Goal: Task Accomplishment & Management: Manage account settings

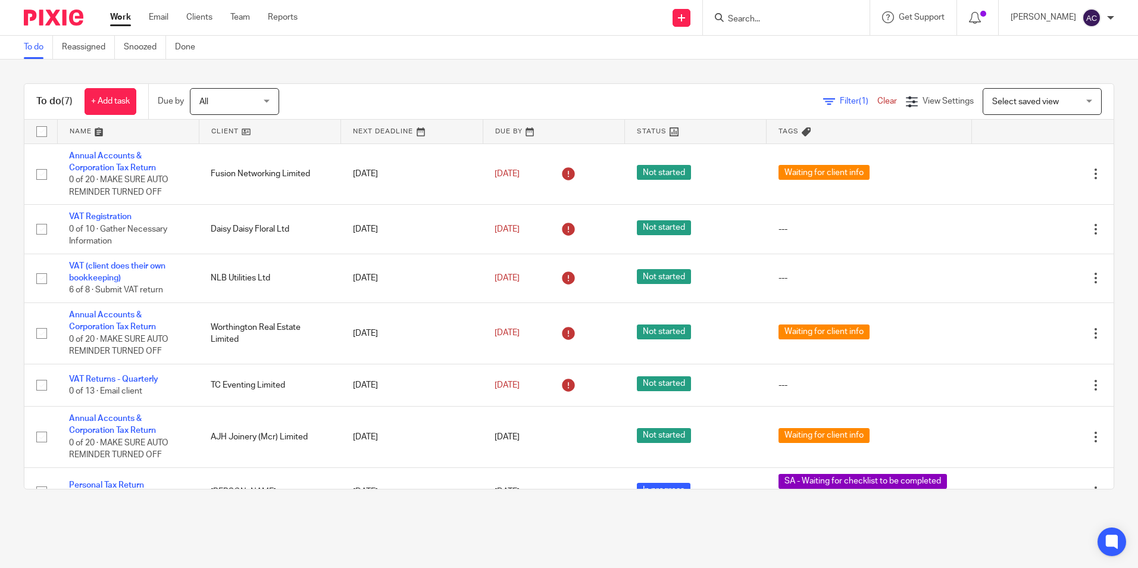
click at [232, 110] on span "All" at bounding box center [230, 101] width 63 height 25
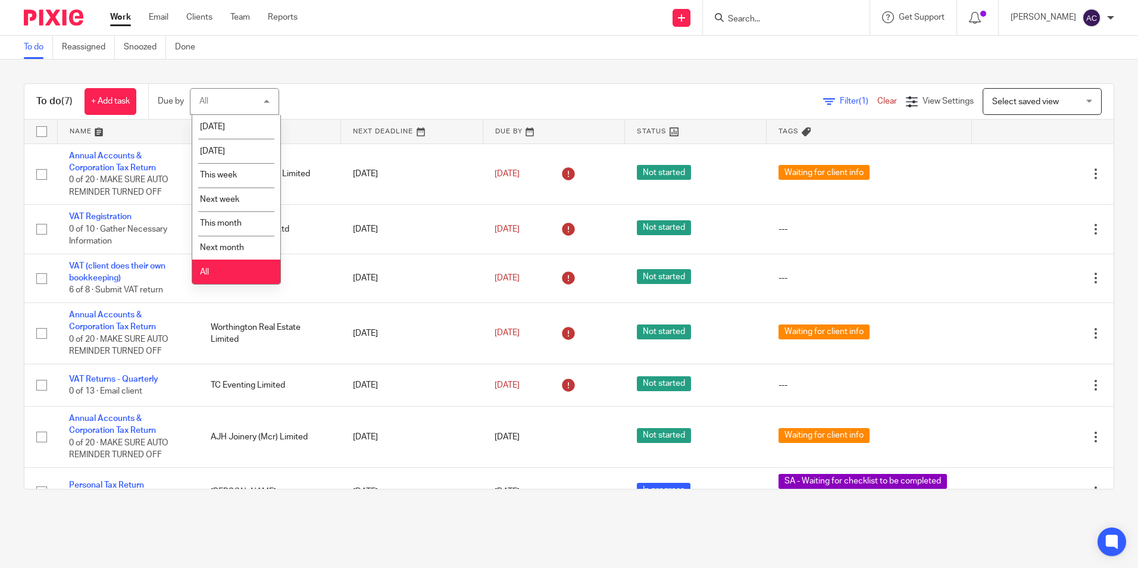
click at [211, 277] on li "All" at bounding box center [236, 272] width 88 height 24
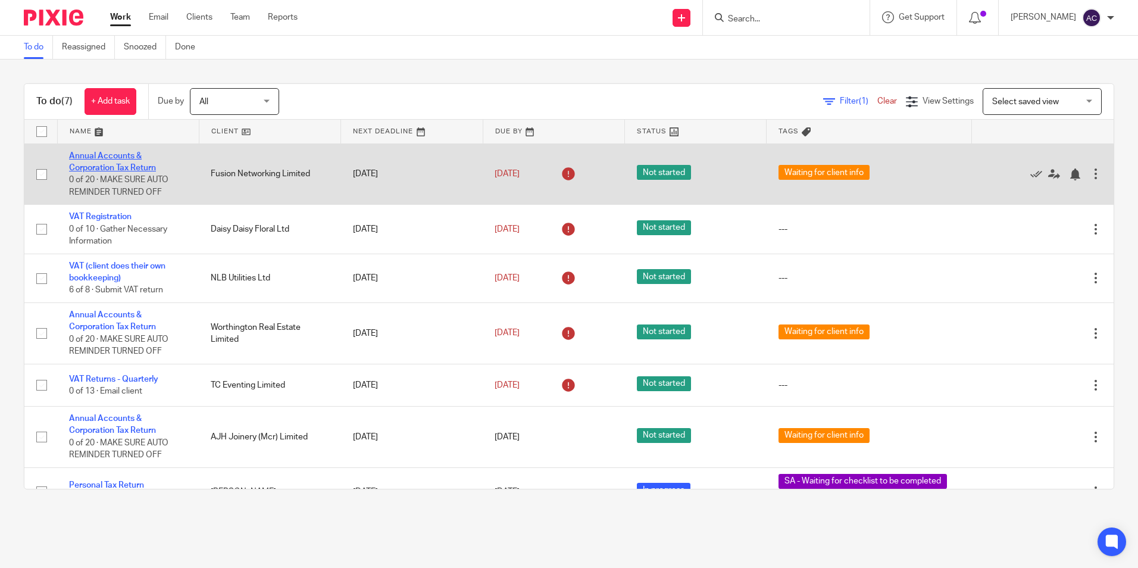
click at [123, 168] on link "Annual Accounts & Corporation Tax Return" at bounding box center [112, 162] width 87 height 20
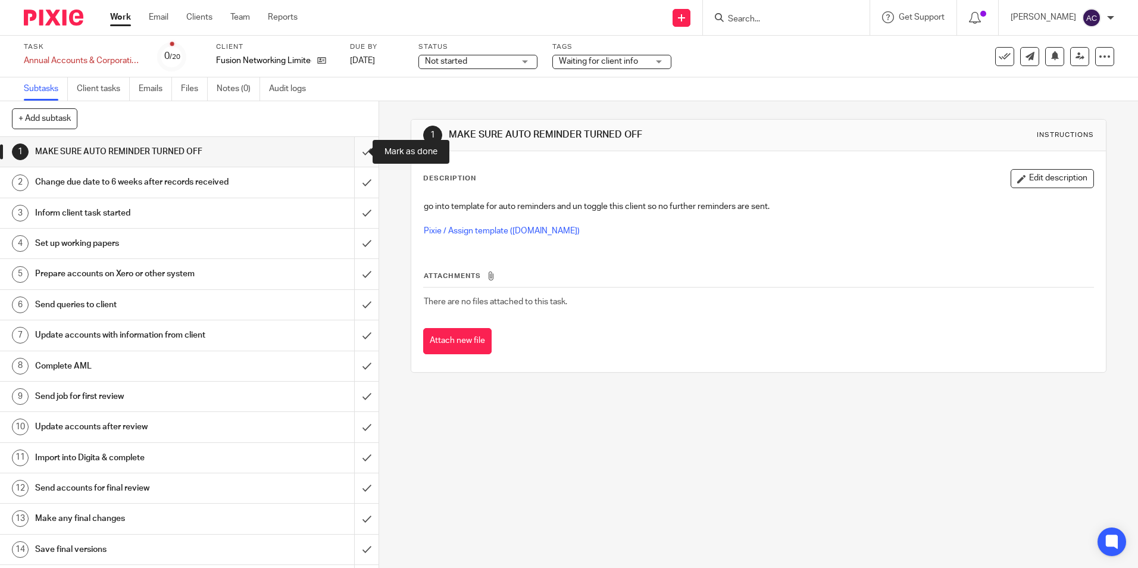
click at [355, 145] on input "submit" at bounding box center [189, 152] width 379 height 30
click at [361, 180] on input "submit" at bounding box center [189, 182] width 379 height 30
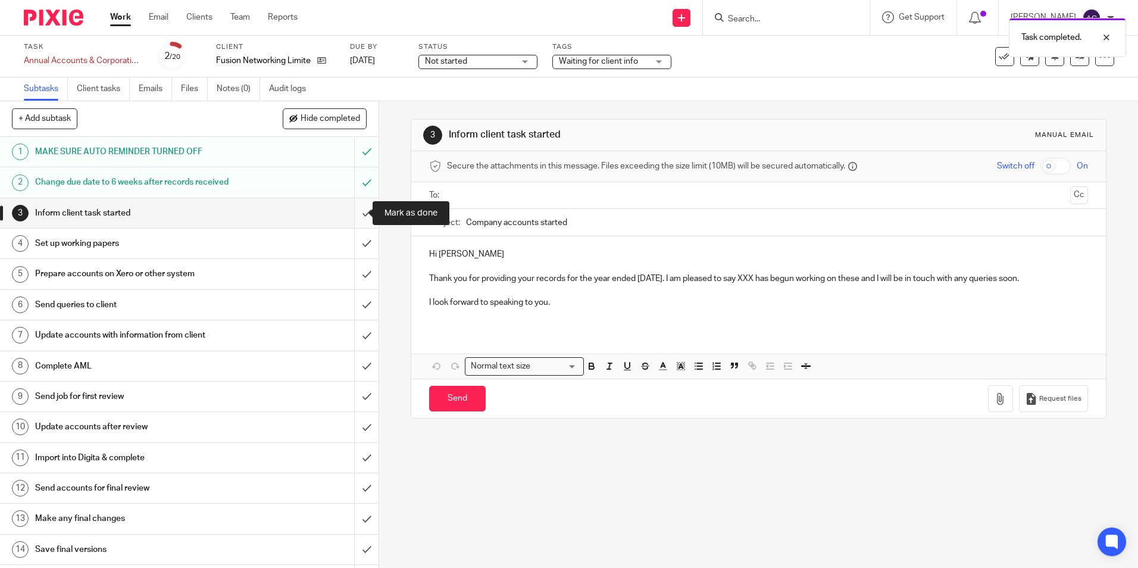
click at [355, 216] on input "submit" at bounding box center [189, 213] width 379 height 30
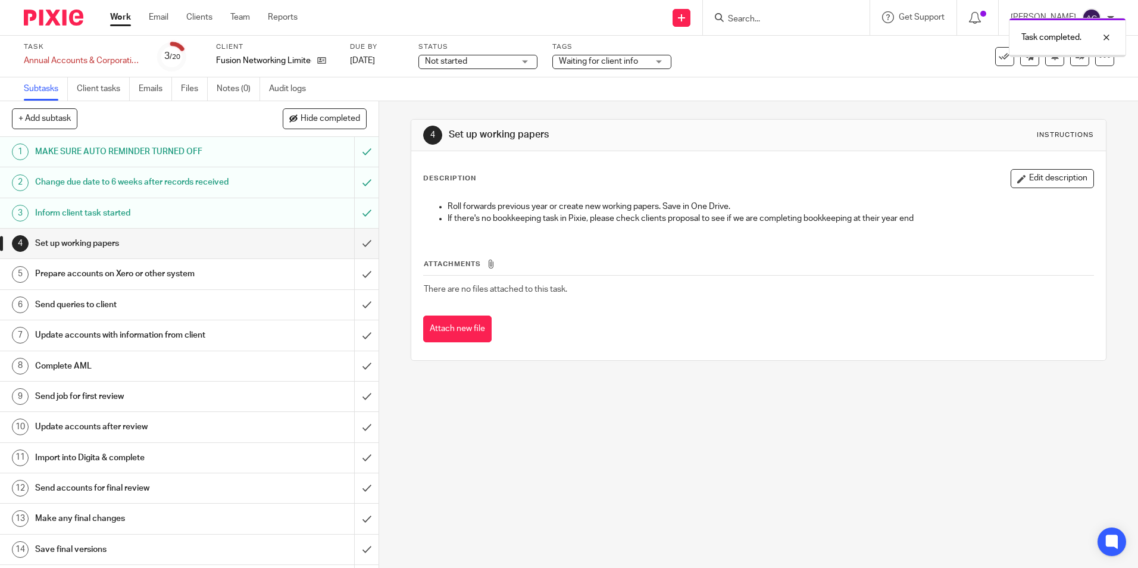
click at [355, 251] on input "submit" at bounding box center [189, 244] width 379 height 30
click at [355, 242] on input "submit" at bounding box center [189, 244] width 379 height 30
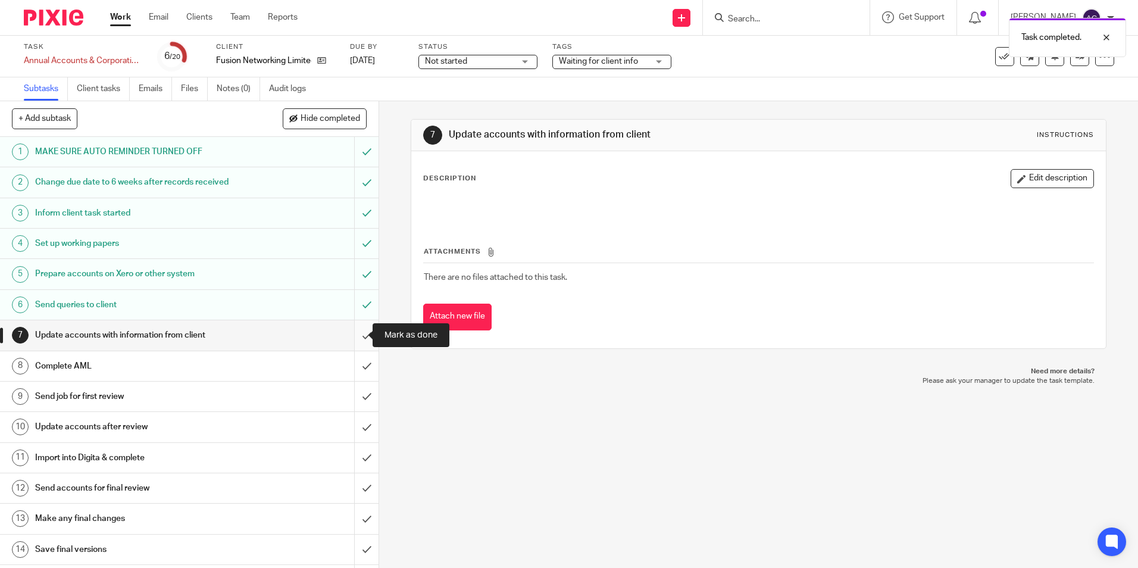
click at [355, 334] on input "submit" at bounding box center [189, 335] width 379 height 30
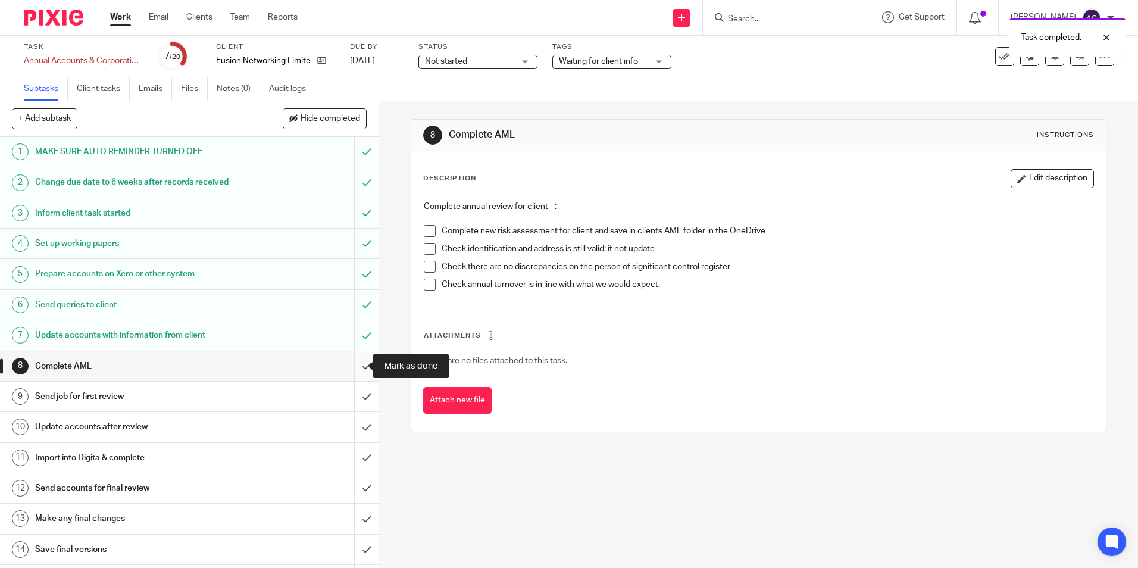
click at [350, 363] on input "submit" at bounding box center [189, 366] width 379 height 30
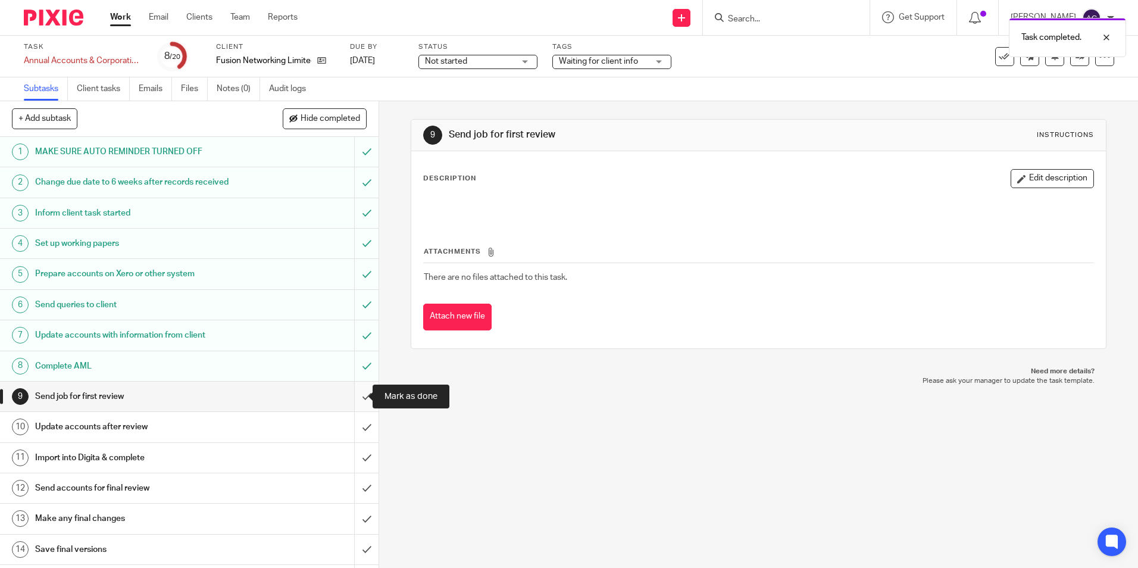
click at [352, 394] on input "submit" at bounding box center [189, 397] width 379 height 30
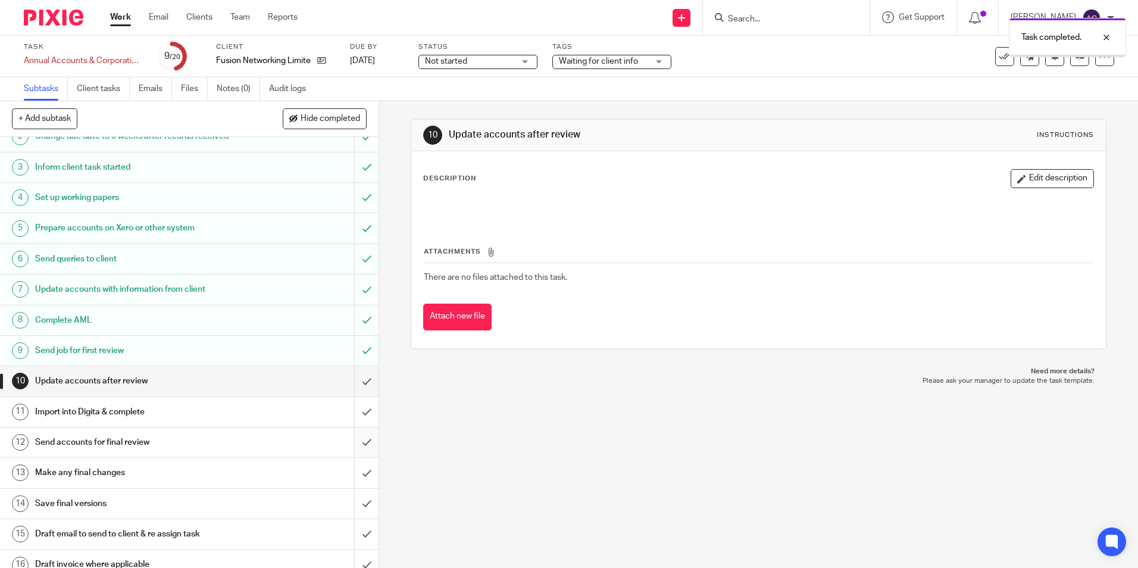
scroll to position [60, 0]
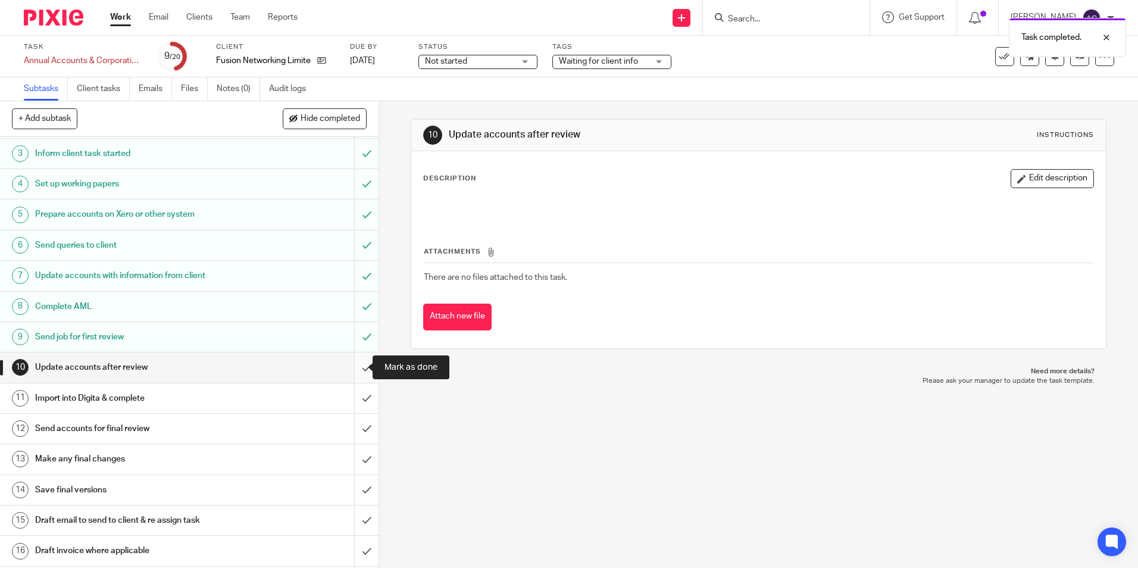
click at [360, 370] on input "submit" at bounding box center [189, 367] width 379 height 30
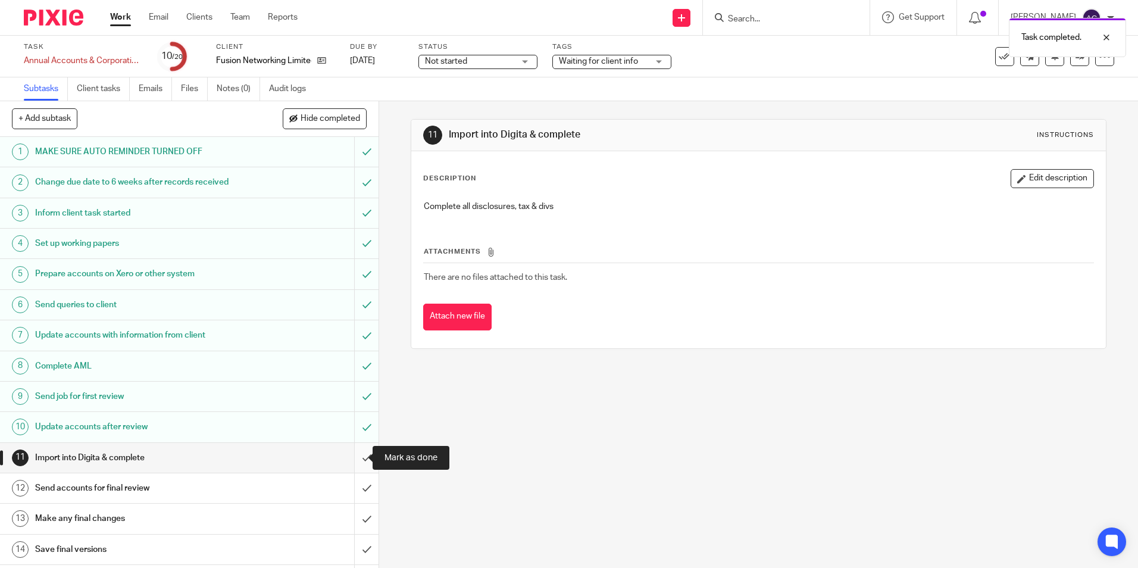
click at [361, 447] on input "submit" at bounding box center [189, 458] width 379 height 30
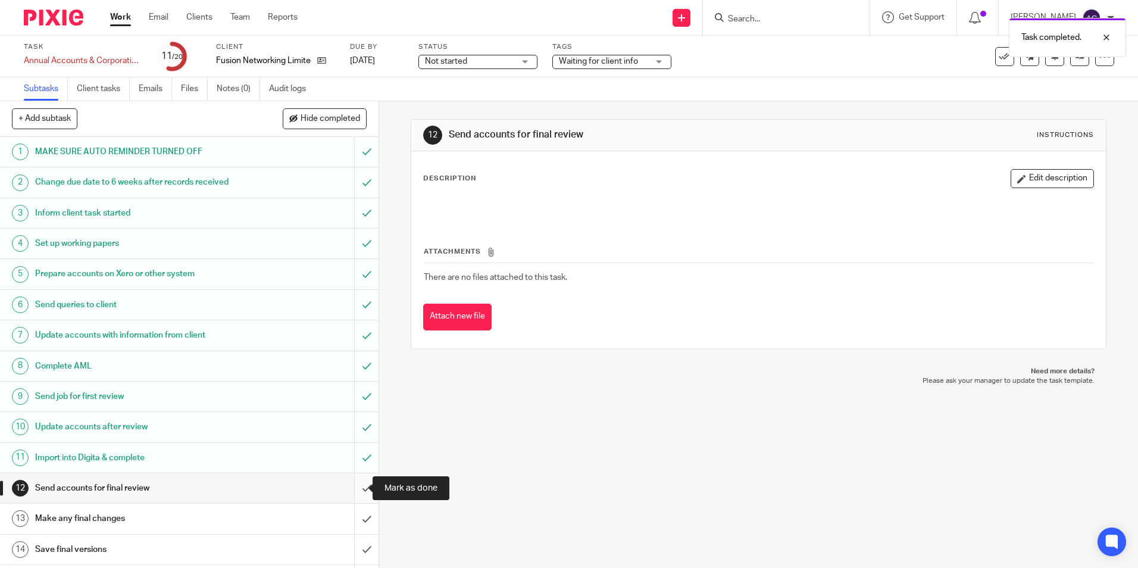
click at [356, 488] on input "submit" at bounding box center [189, 488] width 379 height 30
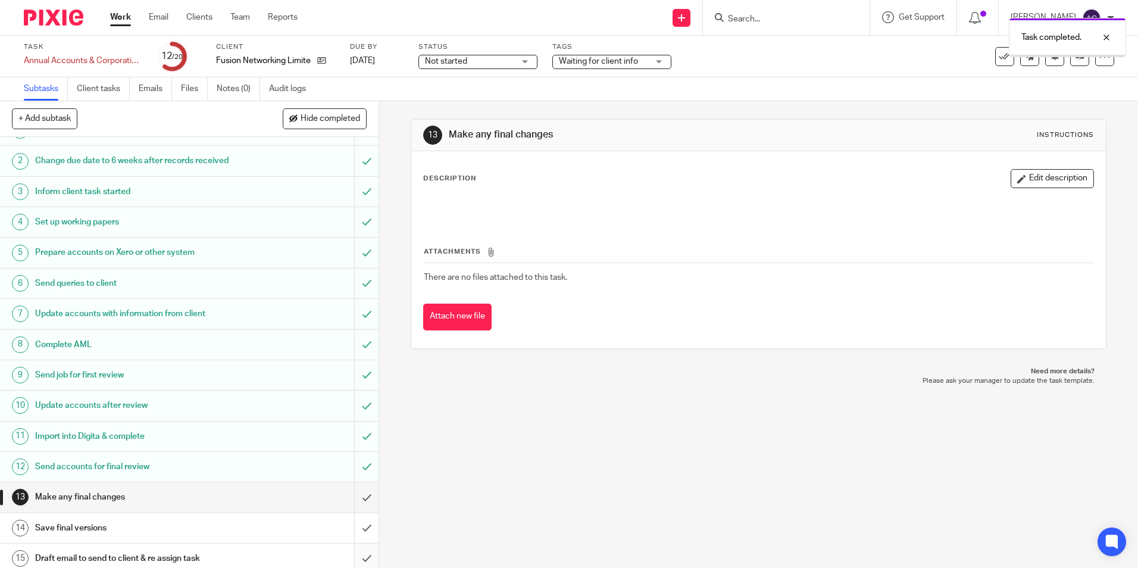
scroll to position [60, 0]
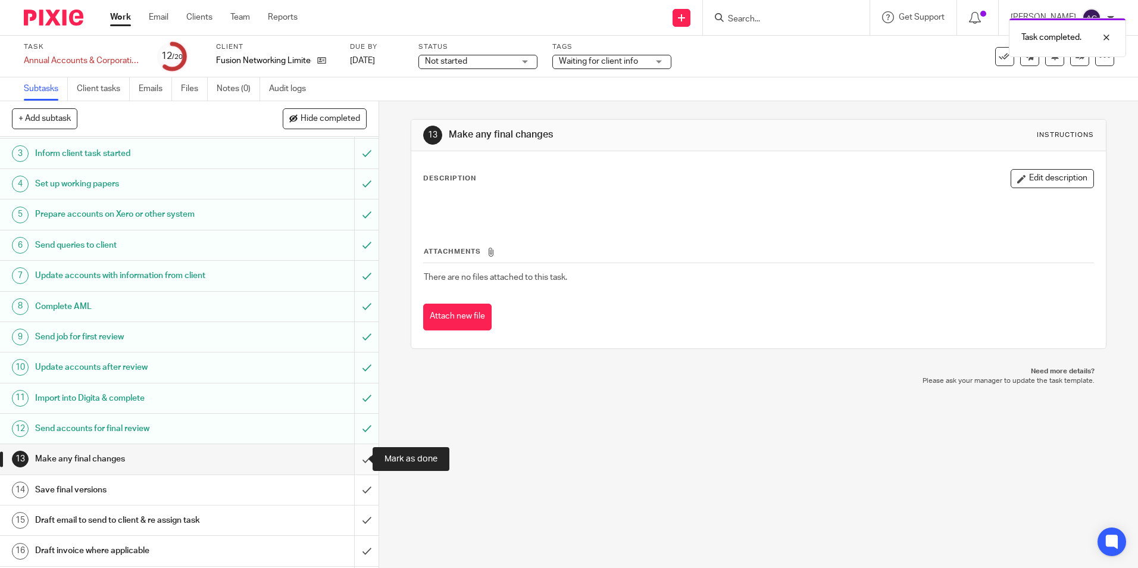
click at [356, 455] on input "submit" at bounding box center [189, 459] width 379 height 30
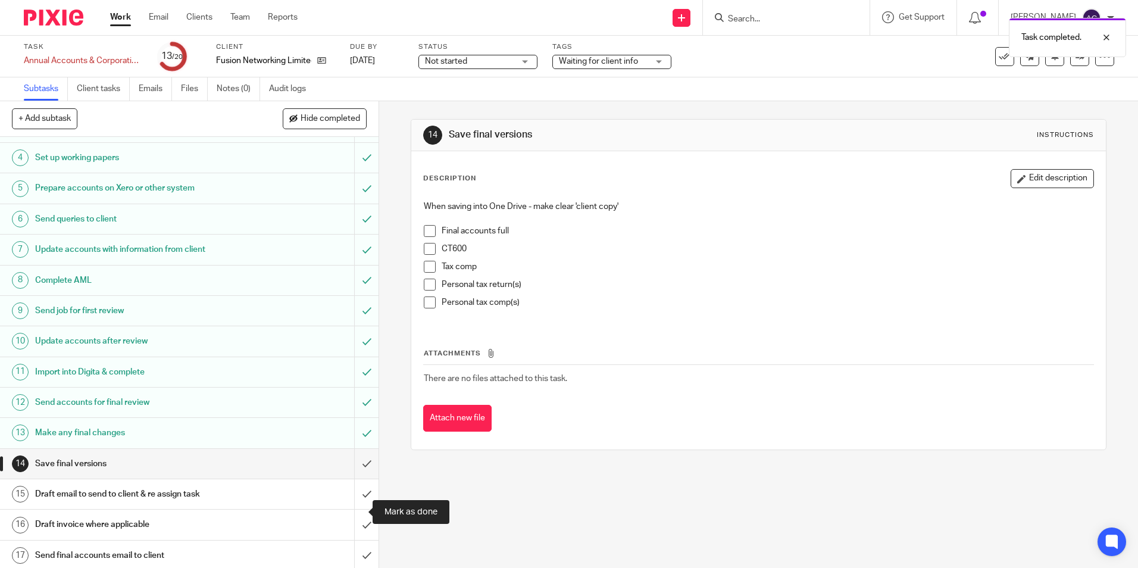
scroll to position [180, 0]
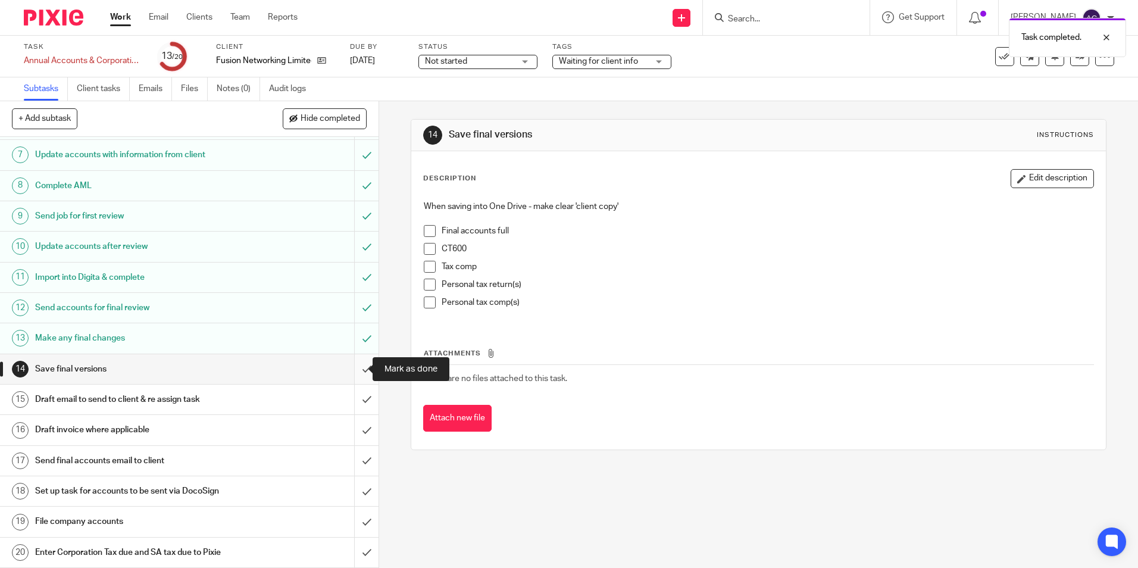
click at [355, 368] on input "submit" at bounding box center [189, 369] width 379 height 30
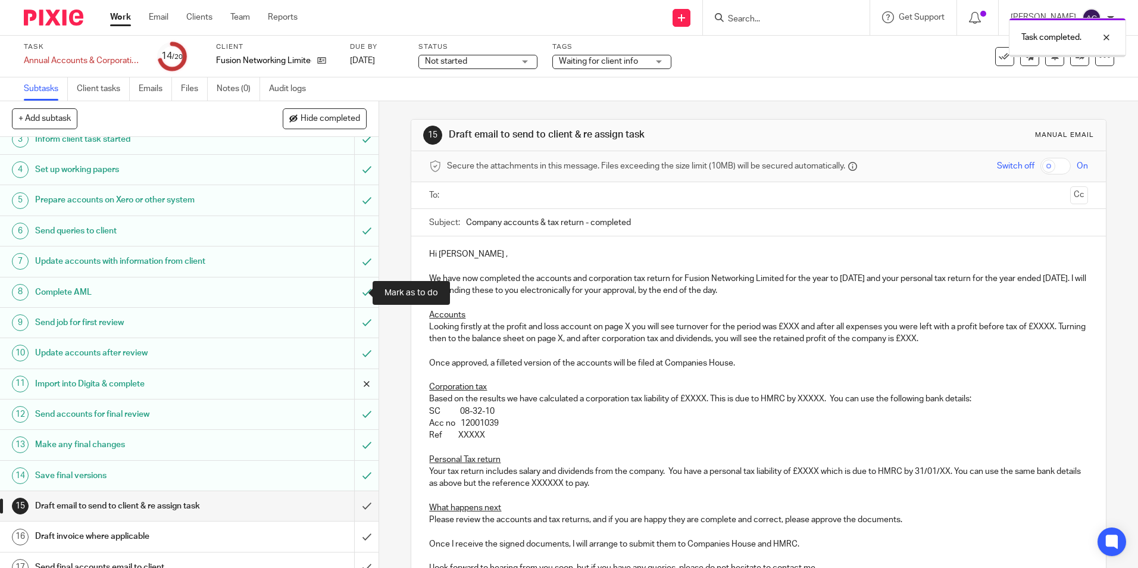
scroll to position [180, 0]
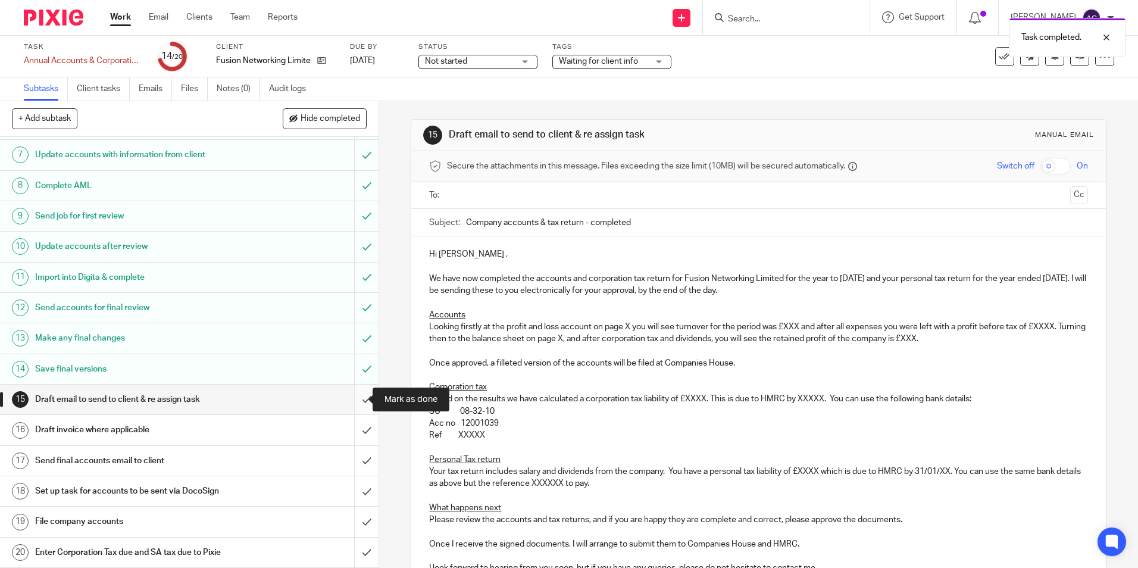
click at [361, 394] on input "submit" at bounding box center [189, 400] width 379 height 30
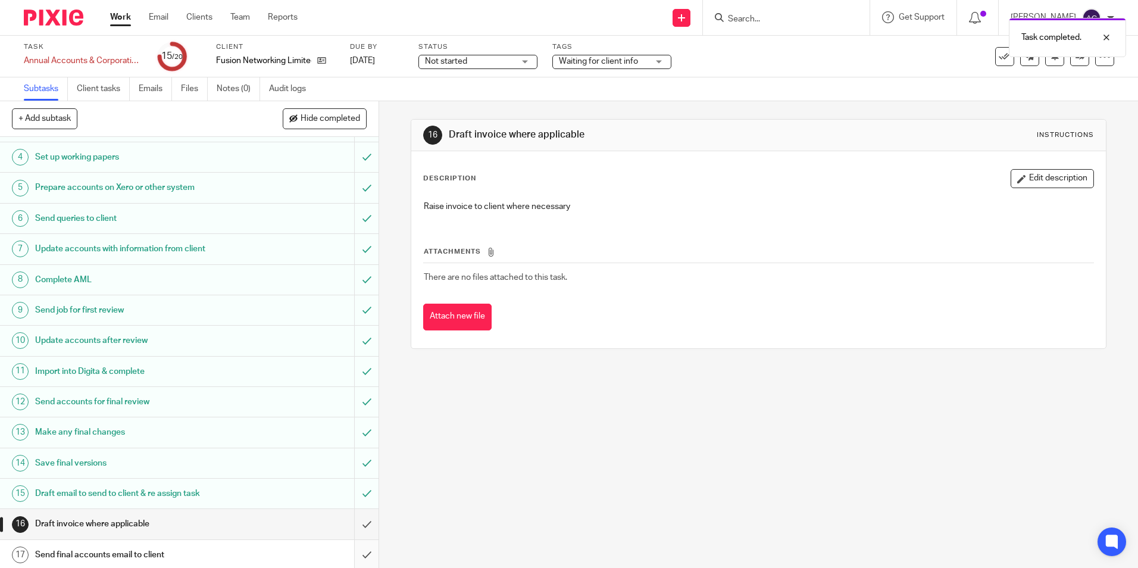
scroll to position [180, 0]
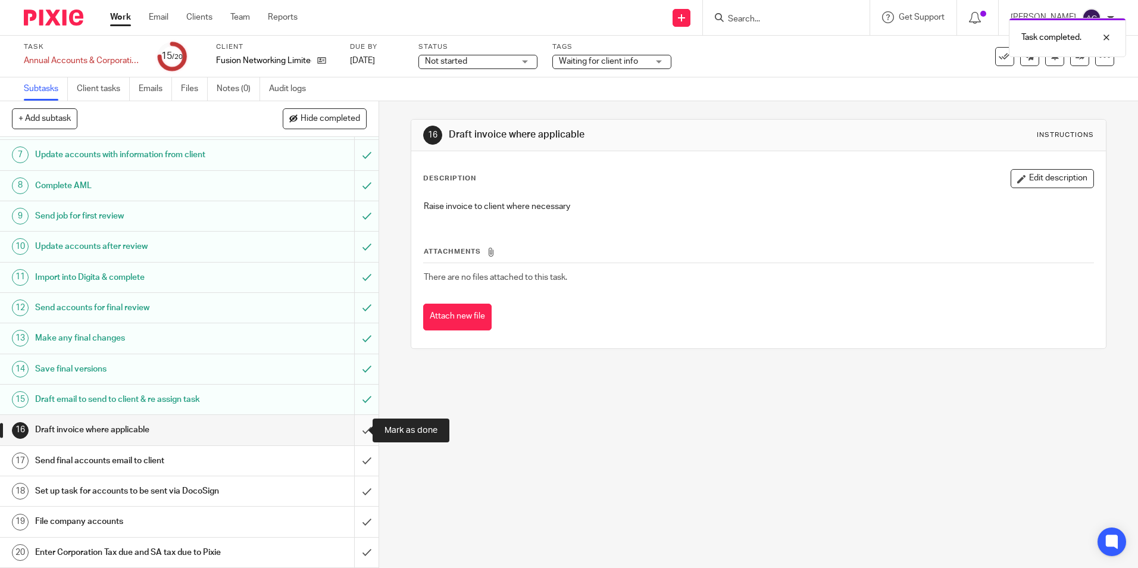
click at [357, 426] on input "submit" at bounding box center [189, 430] width 379 height 30
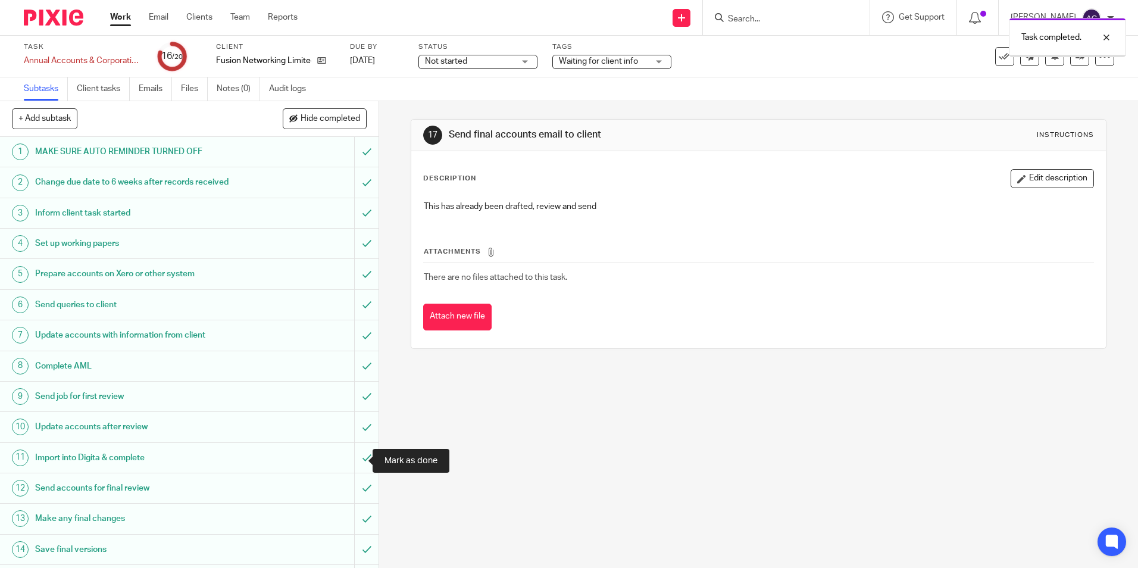
scroll to position [180, 0]
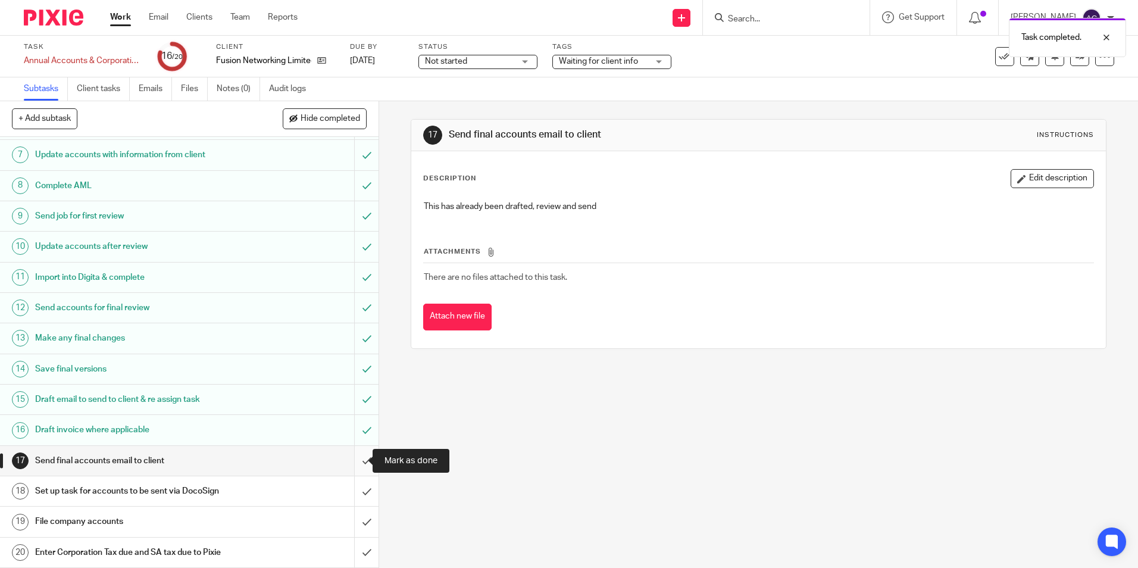
click at [360, 459] on input "submit" at bounding box center [189, 461] width 379 height 30
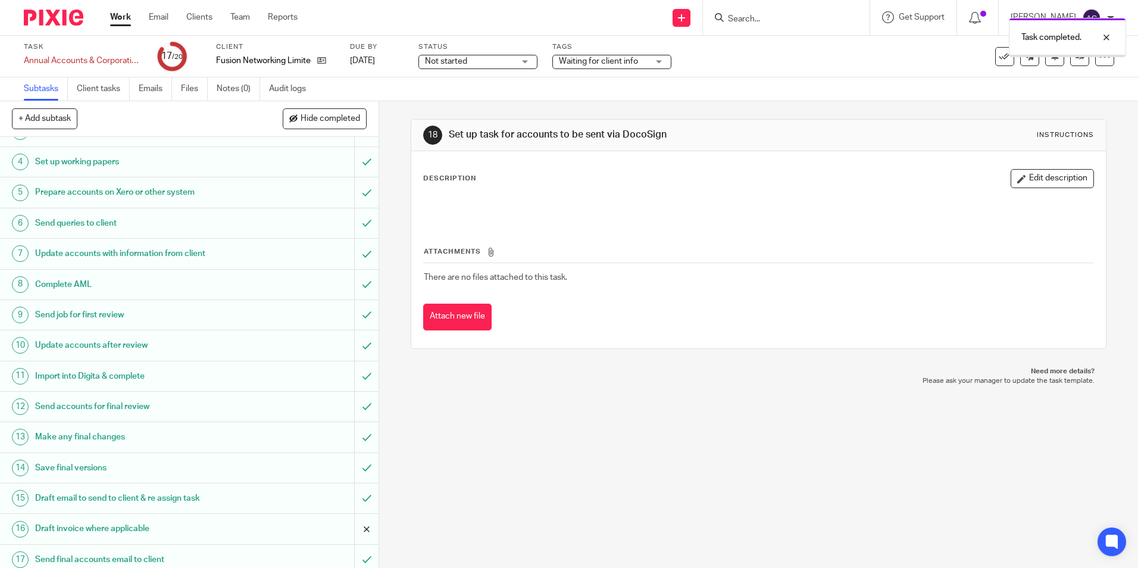
scroll to position [180, 0]
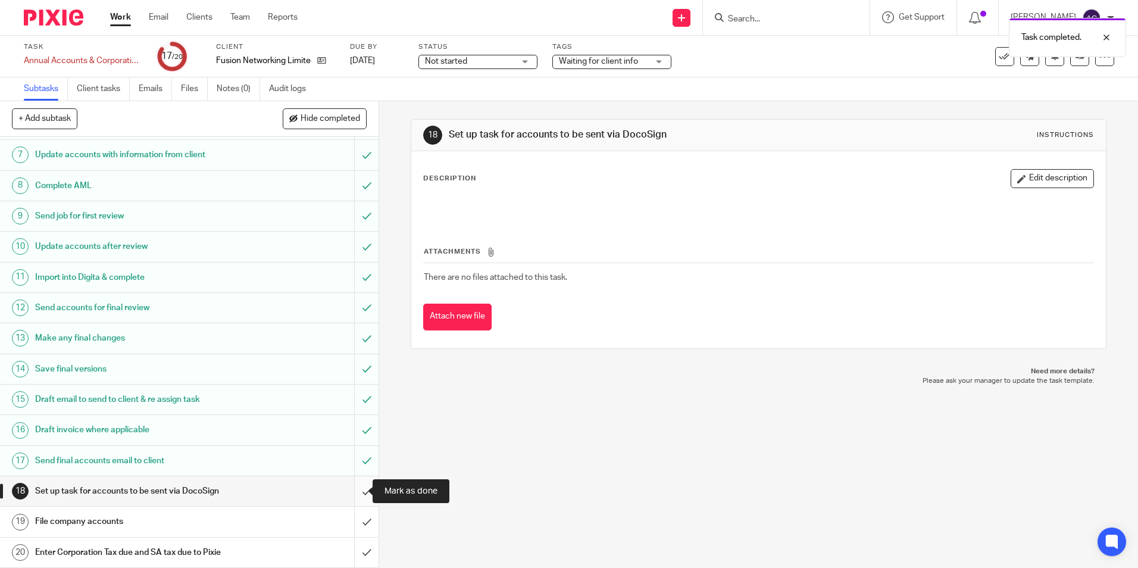
click at [354, 495] on input "submit" at bounding box center [189, 491] width 379 height 30
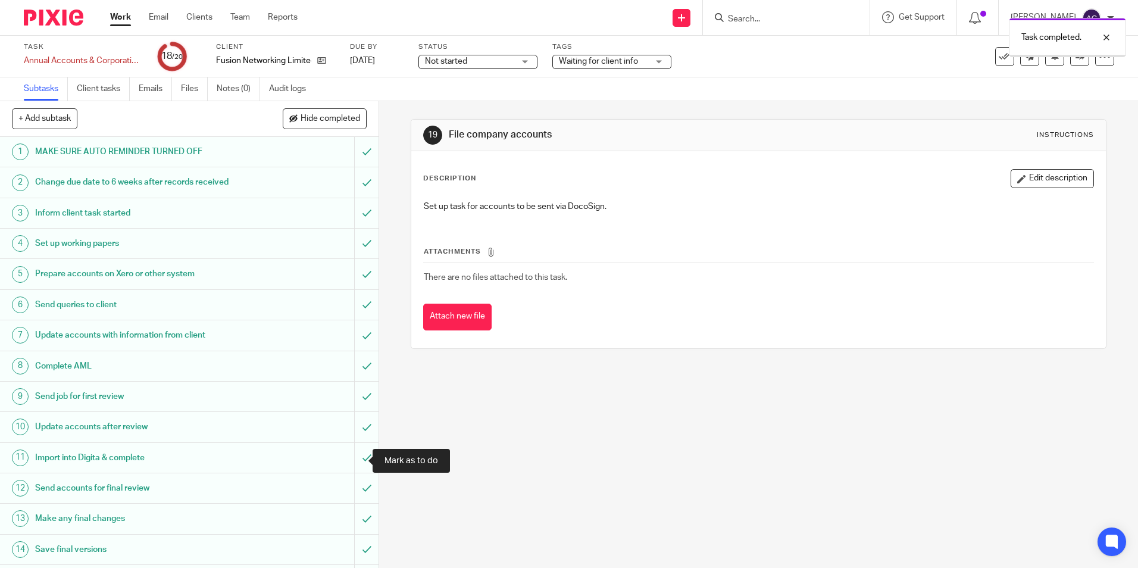
scroll to position [180, 0]
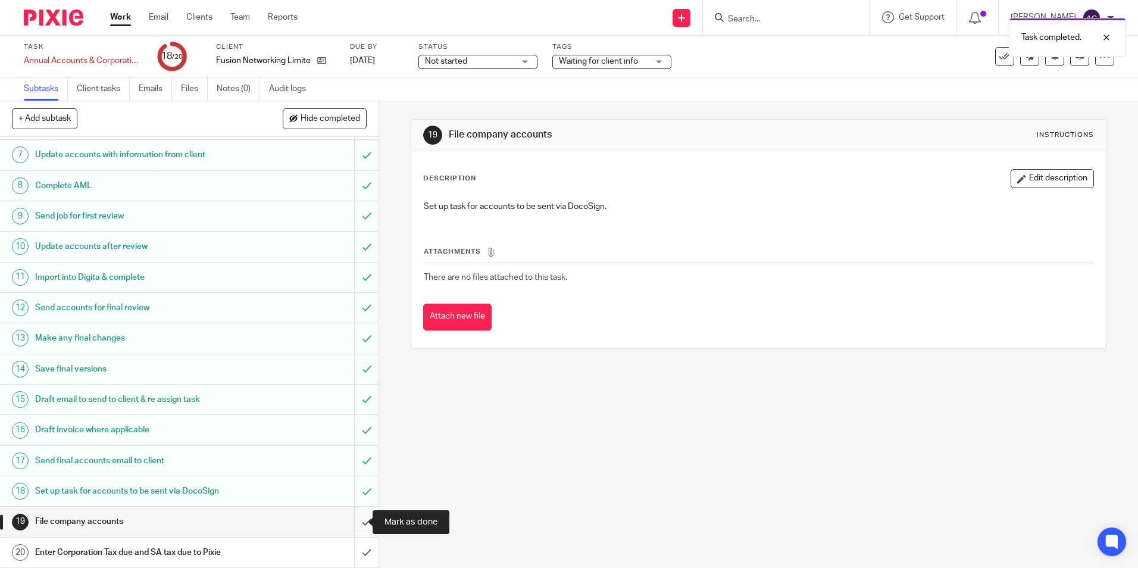
click at [360, 520] on input "submit" at bounding box center [189, 522] width 379 height 30
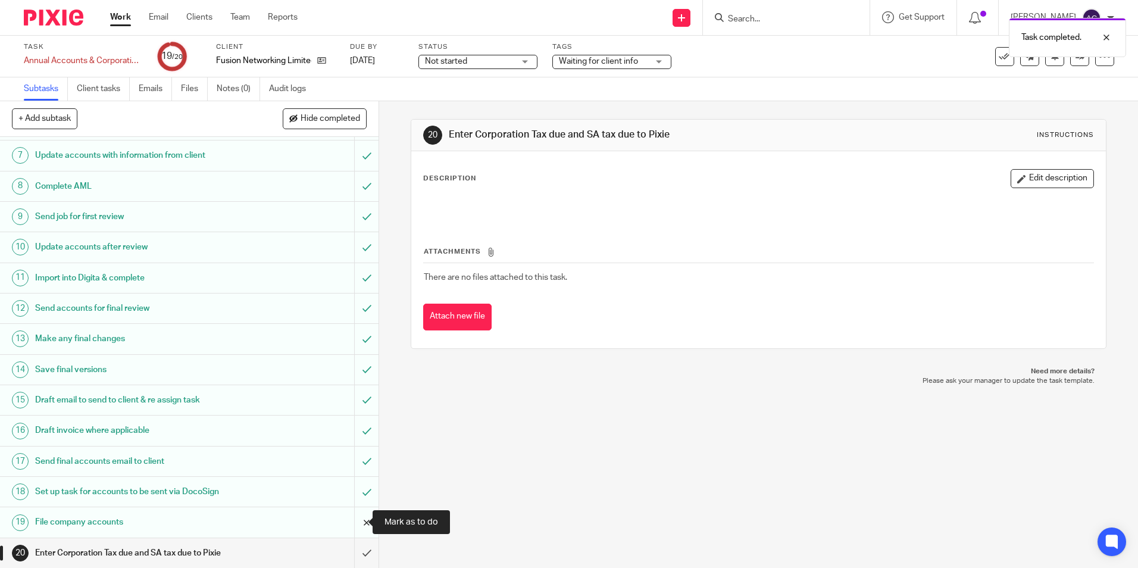
scroll to position [180, 0]
click at [352, 550] on input "submit" at bounding box center [189, 553] width 379 height 30
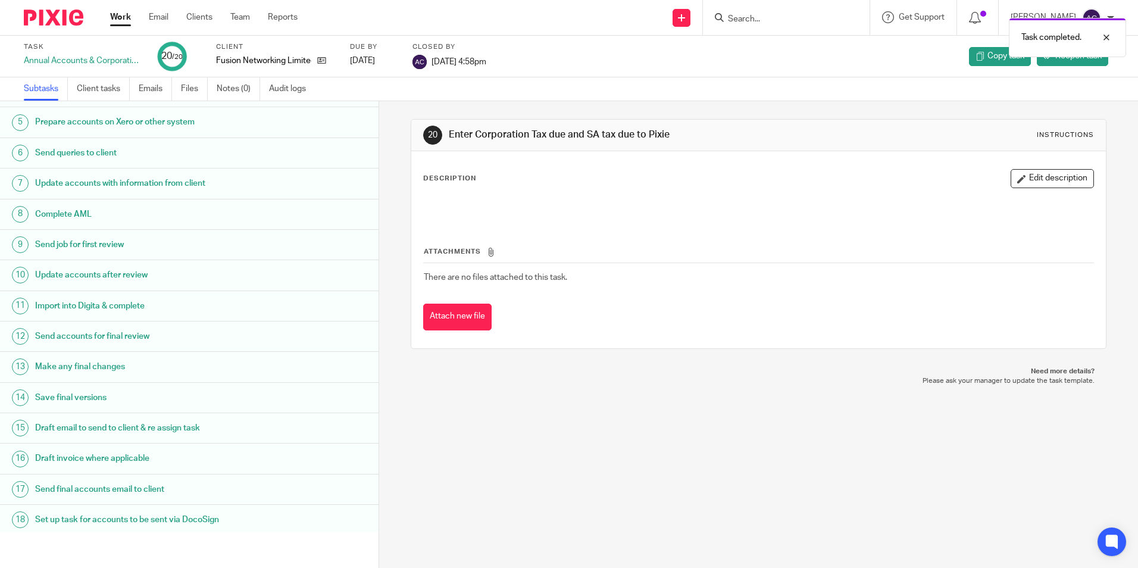
scroll to position [180, 0]
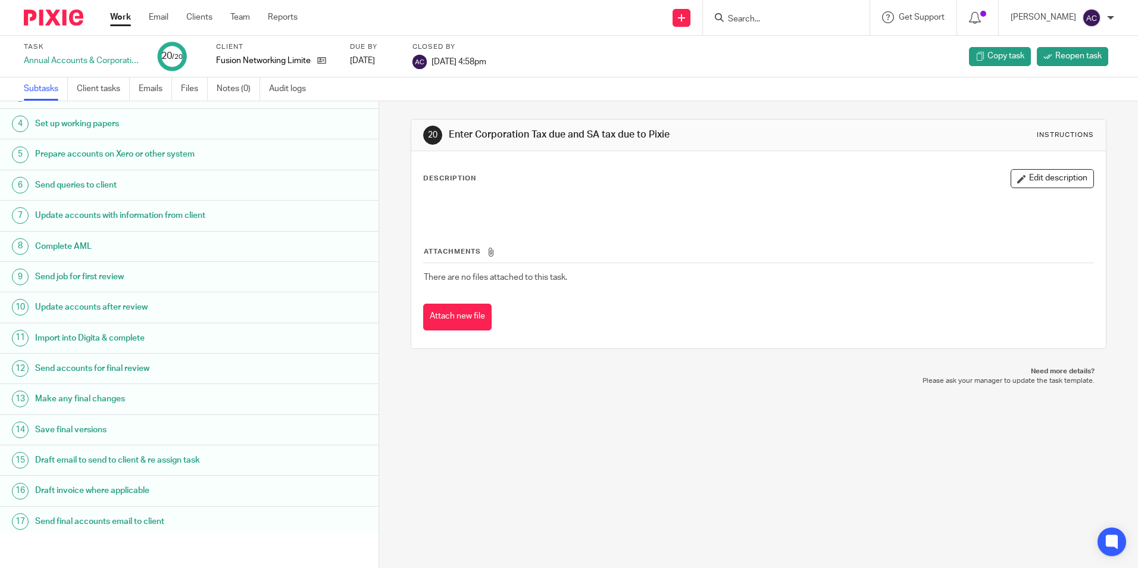
scroll to position [180, 0]
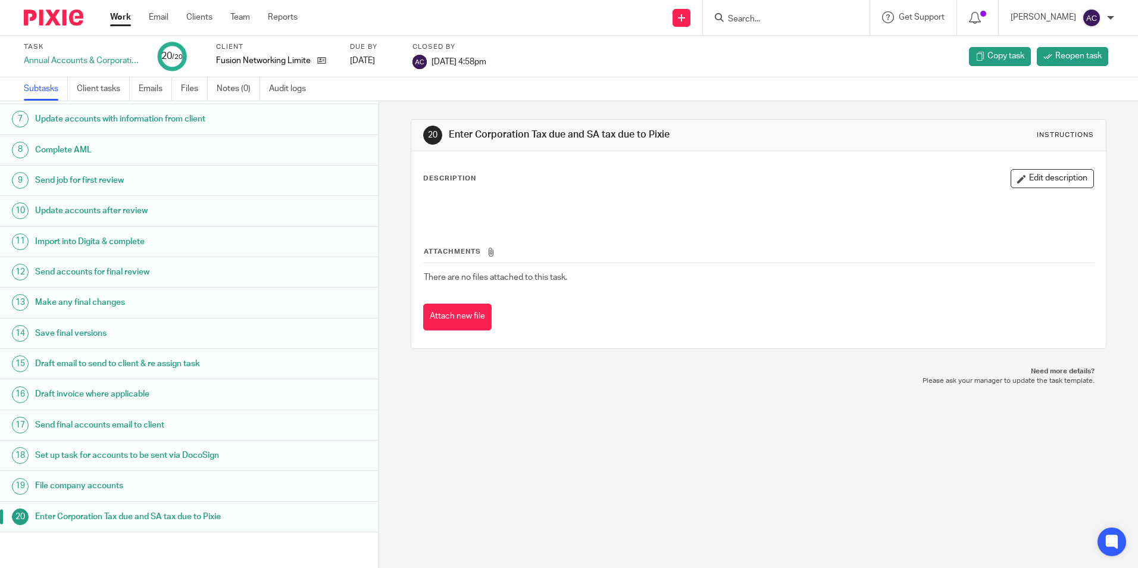
click at [121, 23] on link "Work" at bounding box center [120, 17] width 21 height 12
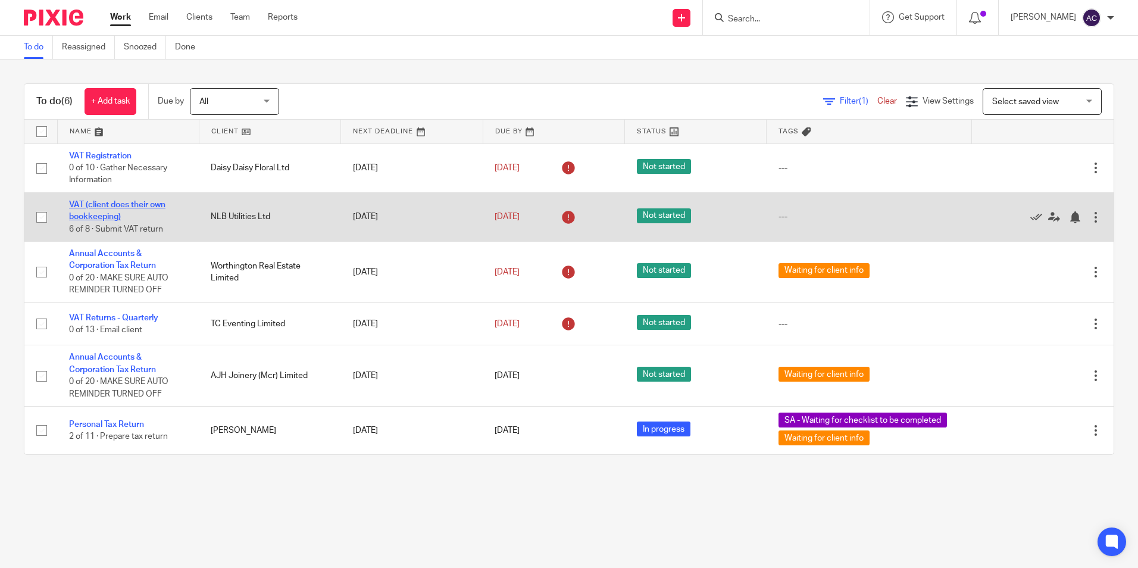
click at [92, 201] on link "VAT (client does their own bookkeeping)" at bounding box center [117, 211] width 96 height 20
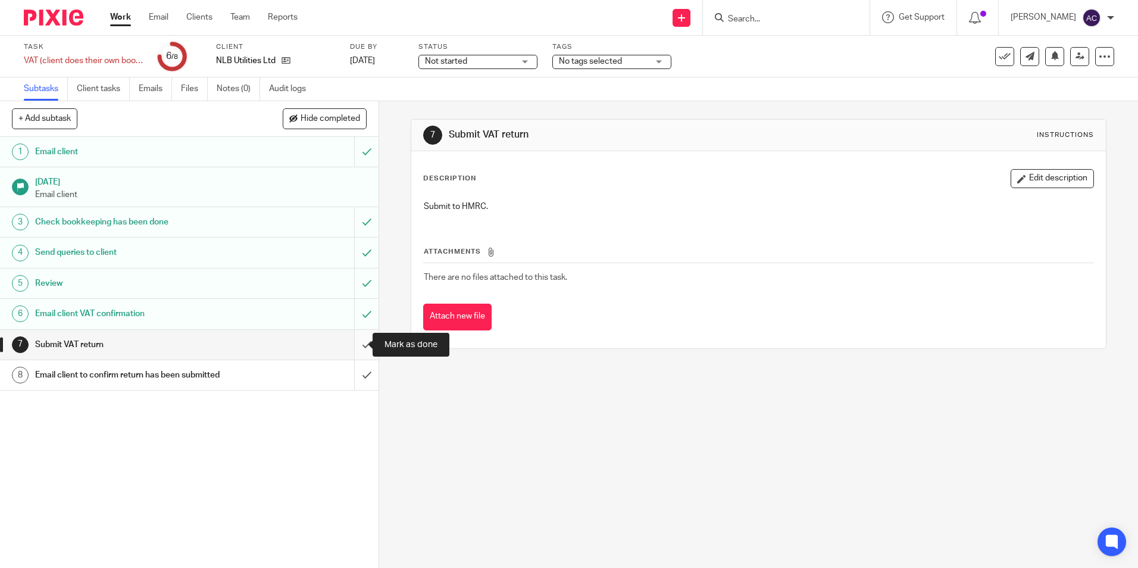
click at [363, 340] on input "submit" at bounding box center [189, 345] width 379 height 30
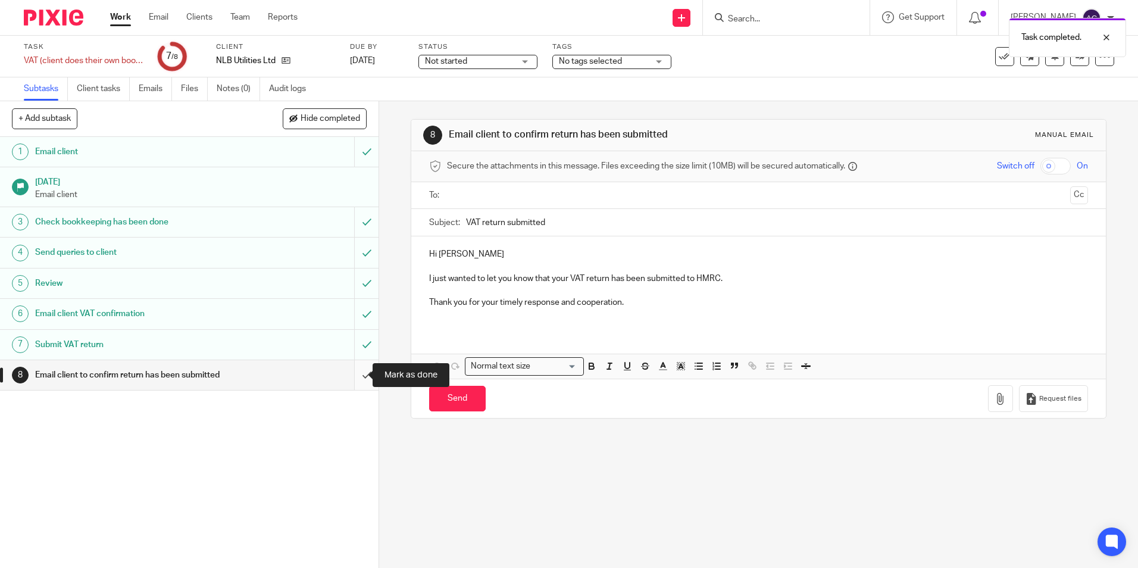
click at [351, 376] on input "submit" at bounding box center [189, 375] width 379 height 30
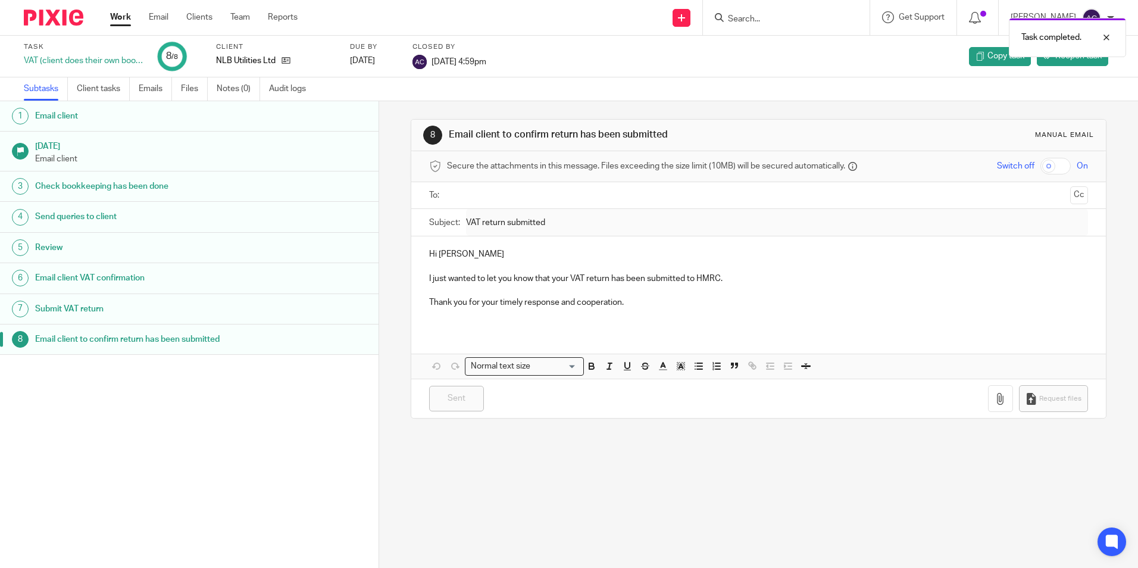
click at [124, 18] on link "Work" at bounding box center [120, 17] width 21 height 12
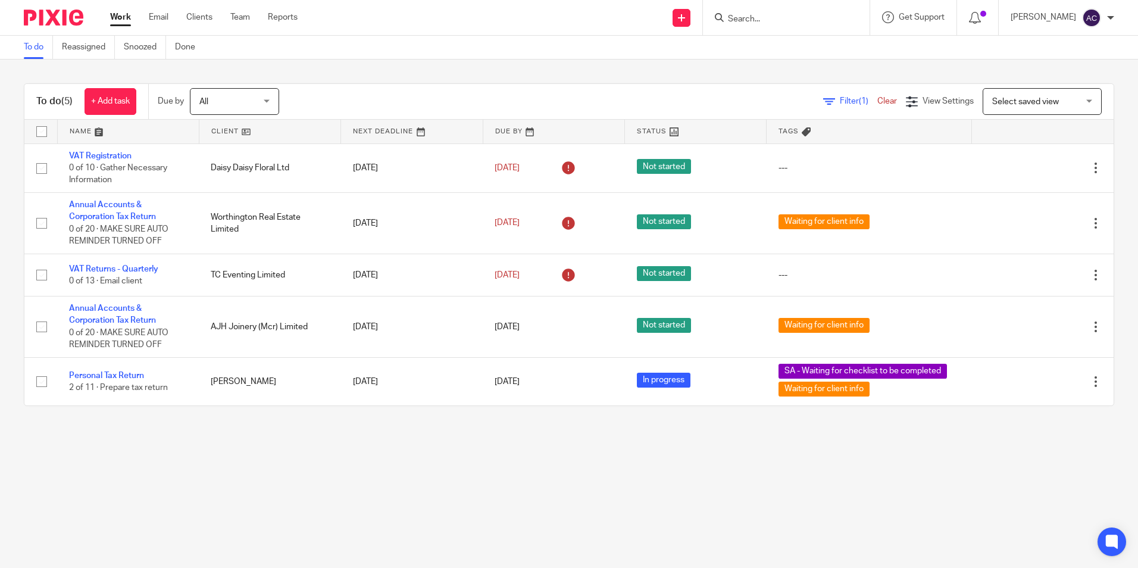
drag, startPoint x: 805, startPoint y: 4, endPoint x: 803, endPoint y: 11, distance: 7.0
click at [805, 4] on div at bounding box center [786, 17] width 167 height 35
click at [803, 14] on input "Search" at bounding box center [780, 19] width 107 height 11
type input "tc"
click at [821, 44] on link at bounding box center [825, 51] width 201 height 27
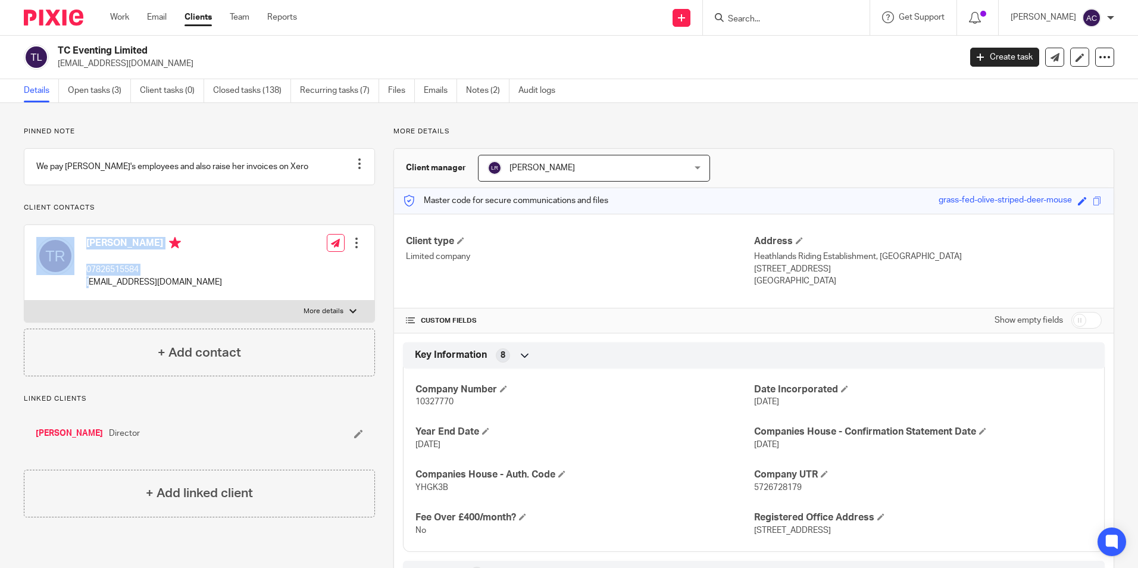
drag, startPoint x: 69, startPoint y: 291, endPoint x: 92, endPoint y: 306, distance: 27.4
click at [92, 294] on div "[PERSON_NAME] 07826515584 [EMAIL_ADDRESS][DOMAIN_NAME]" at bounding box center [129, 262] width 186 height 63
click at [327, 286] on div "Edit contact Create client from contact Export data Delete contact" at bounding box center [345, 262] width 36 height 63
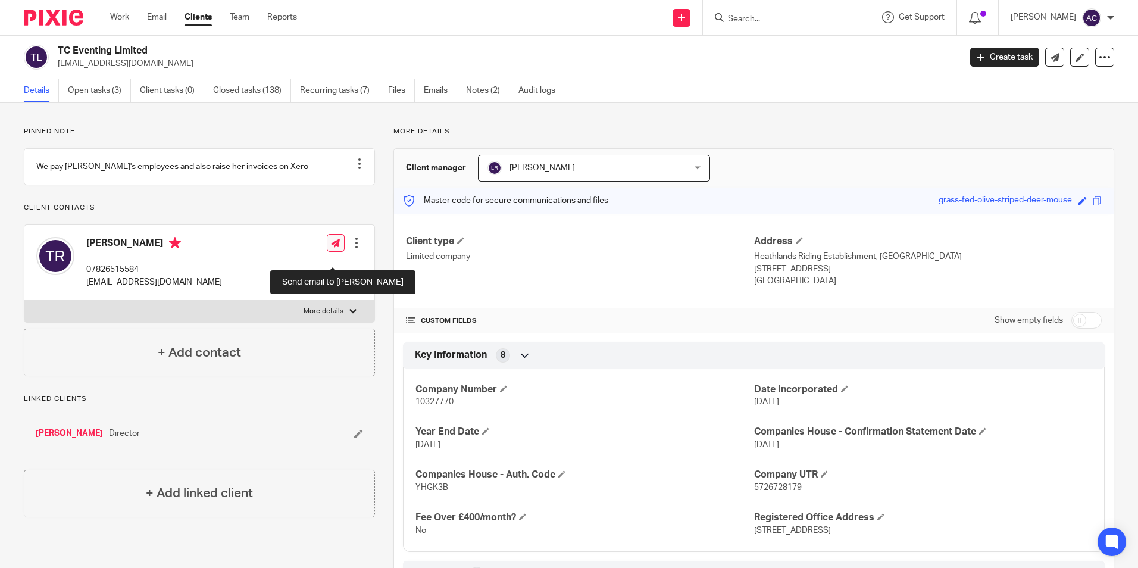
click at [333, 248] on icon at bounding box center [335, 243] width 9 height 9
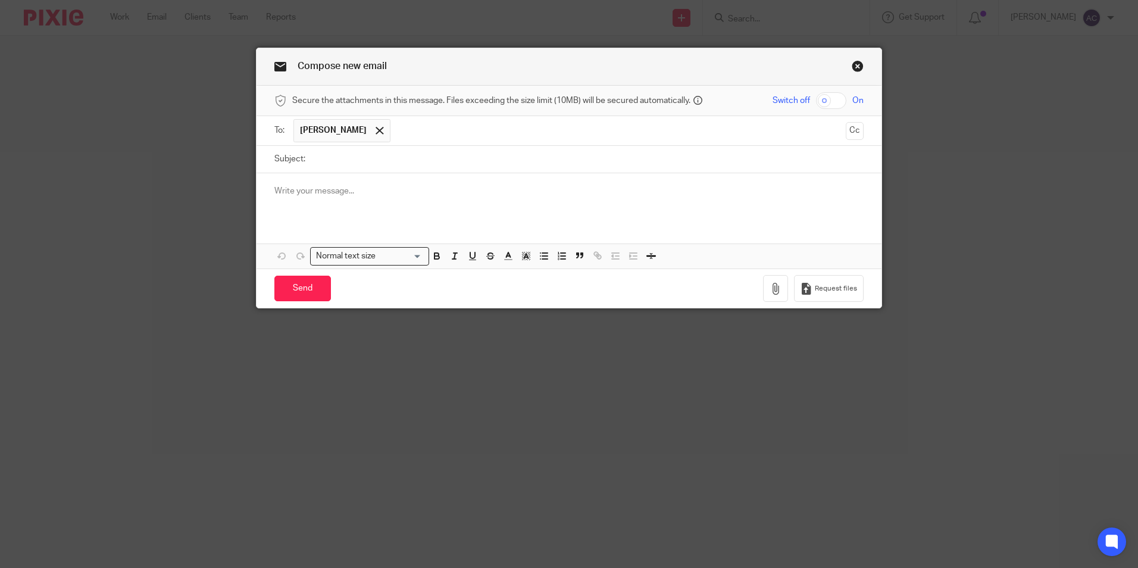
click at [395, 159] on input "Subject:" at bounding box center [587, 159] width 552 height 27
click at [441, 166] on input "Subject:" at bounding box center [587, 159] width 552 height 27
type input "Bank Rec"
click at [429, 183] on div at bounding box center [569, 196] width 625 height 46
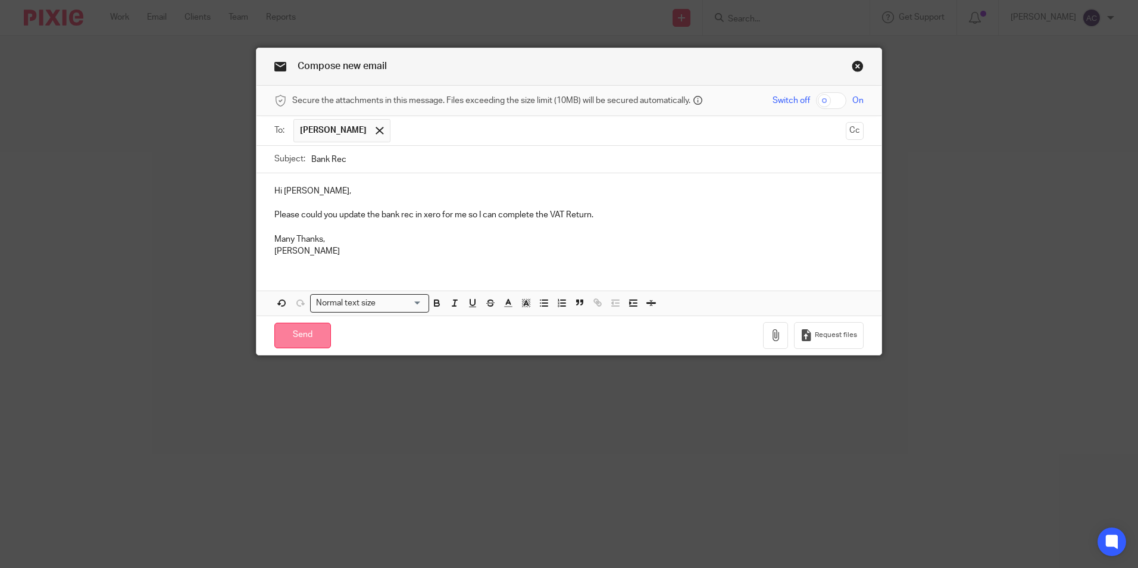
click at [278, 332] on input "Send" at bounding box center [302, 336] width 57 height 26
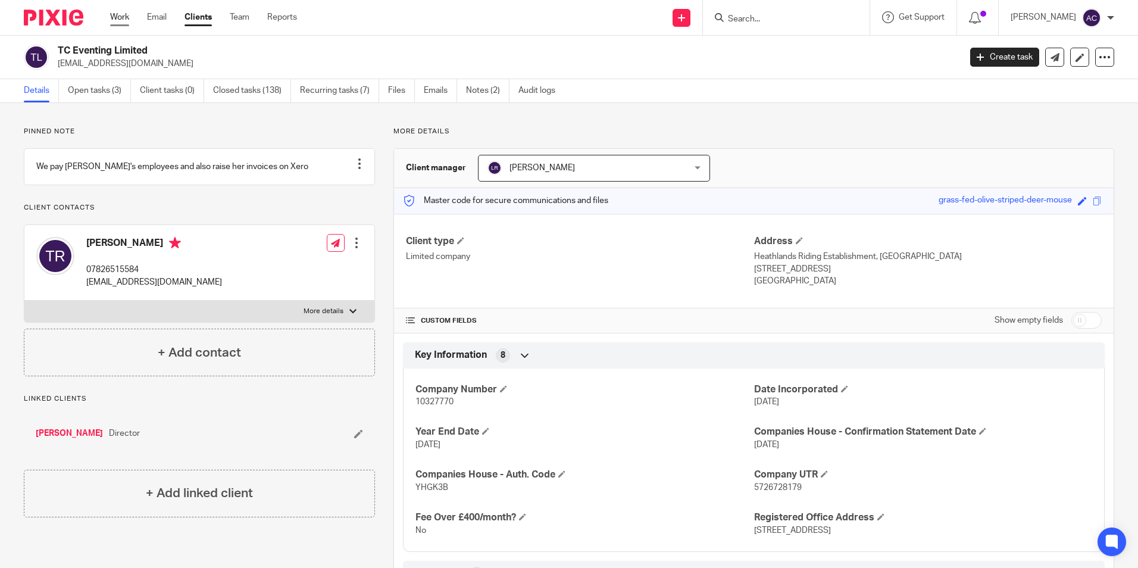
click at [118, 17] on link "Work" at bounding box center [119, 17] width 19 height 12
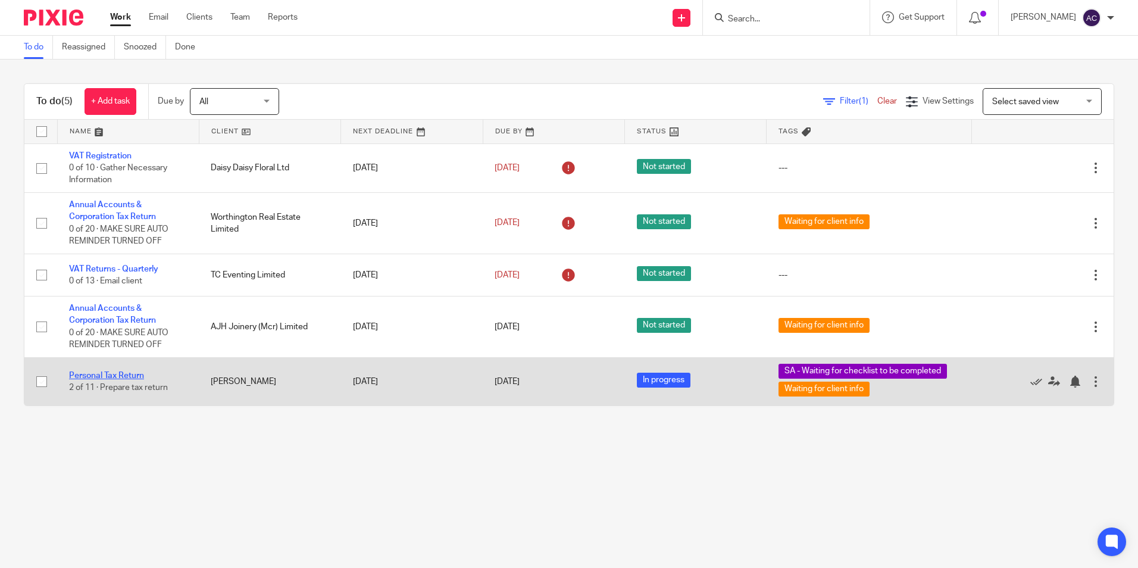
click at [132, 373] on link "Personal Tax Return" at bounding box center [106, 376] width 75 height 8
